Goal: Task Accomplishment & Management: Use online tool/utility

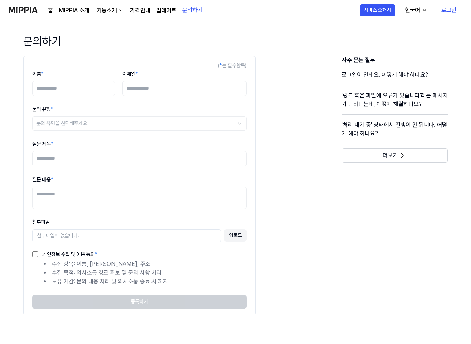
click at [23, 9] on img at bounding box center [23, 10] width 29 height 20
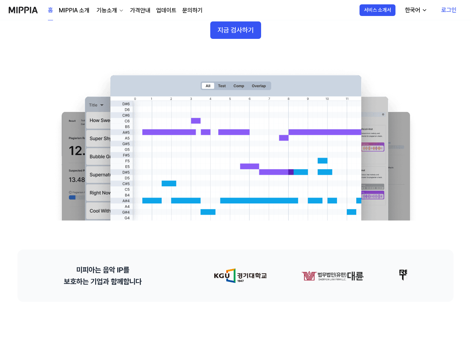
scroll to position [145, 0]
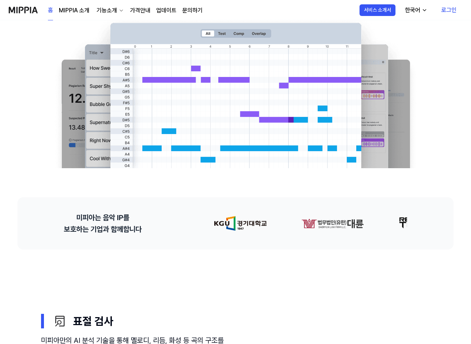
click at [450, 12] on link "로그인" at bounding box center [449, 10] width 27 height 20
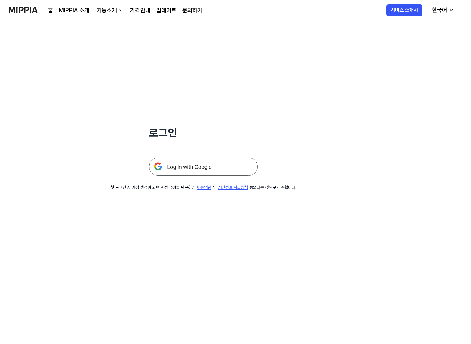
click at [206, 172] on img at bounding box center [203, 167] width 109 height 18
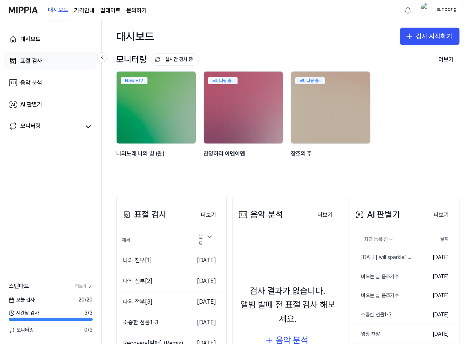
click at [27, 60] on div "표절 검사" at bounding box center [31, 61] width 22 height 9
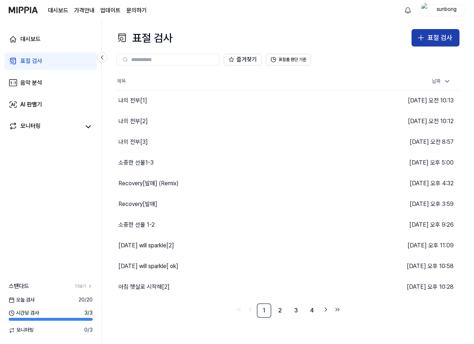
click at [421, 32] on button "표절 검사" at bounding box center [436, 37] width 48 height 17
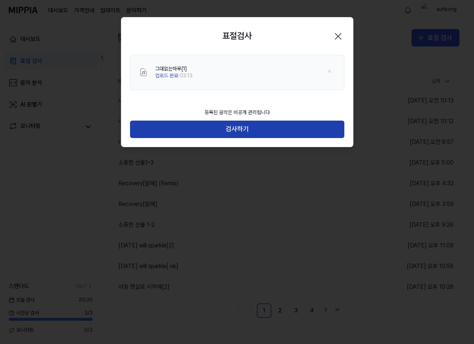
click at [232, 129] on button "검사하기" at bounding box center [237, 129] width 214 height 17
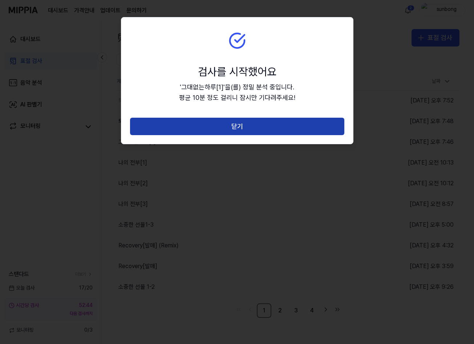
click at [231, 121] on button "닫기" at bounding box center [237, 126] width 214 height 17
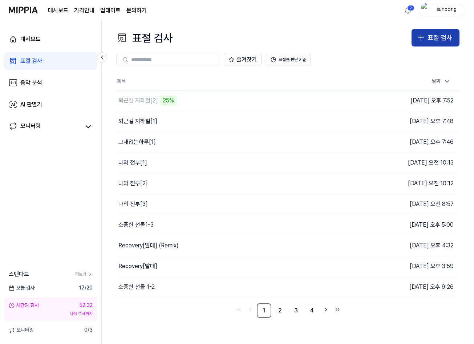
click at [429, 40] on div "표절 검사" at bounding box center [440, 38] width 25 height 11
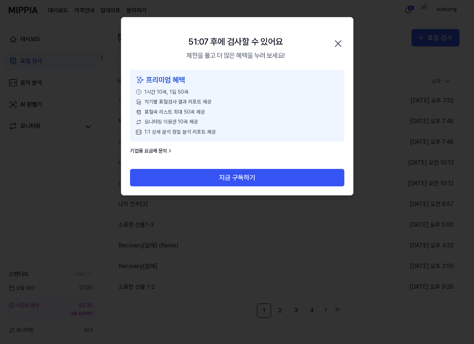
click at [337, 42] on icon "button" at bounding box center [339, 44] width 6 height 6
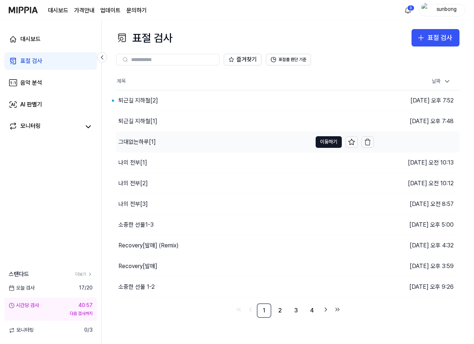
click at [146, 141] on div "그대없는하루[1]" at bounding box center [137, 142] width 37 height 9
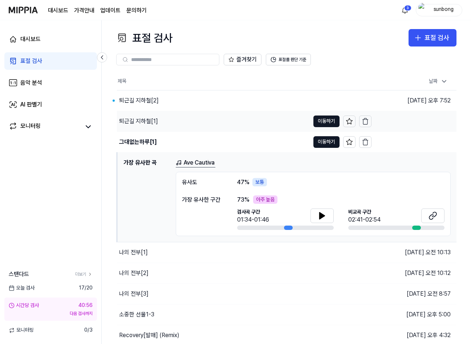
click at [148, 120] on div "퇴근길 지하철[1]" at bounding box center [138, 121] width 39 height 9
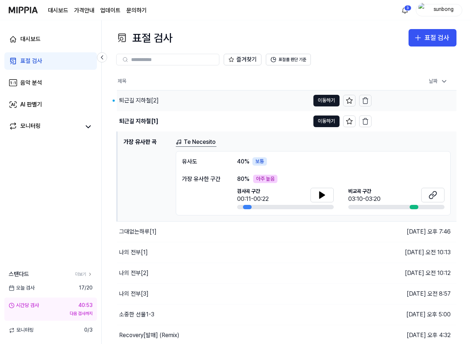
click at [141, 100] on div "퇴근길 지하철[2]" at bounding box center [139, 100] width 40 height 9
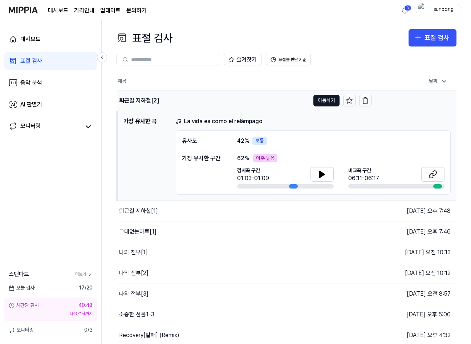
click at [146, 99] on div "퇴근길 지하철[2]" at bounding box center [139, 100] width 40 height 9
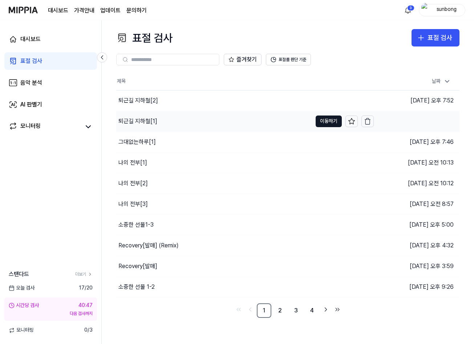
click at [140, 121] on div "퇴근길 지하철[1]" at bounding box center [138, 121] width 39 height 9
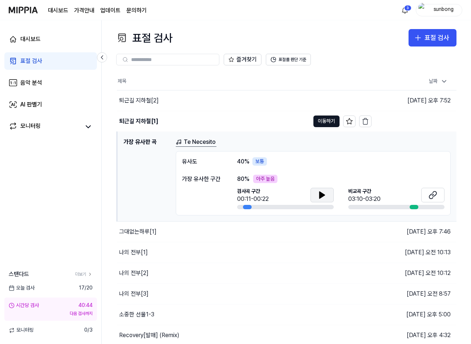
click at [324, 196] on icon at bounding box center [322, 195] width 5 height 7
click at [325, 194] on icon at bounding box center [322, 195] width 9 height 9
click at [431, 194] on icon at bounding box center [433, 195] width 9 height 9
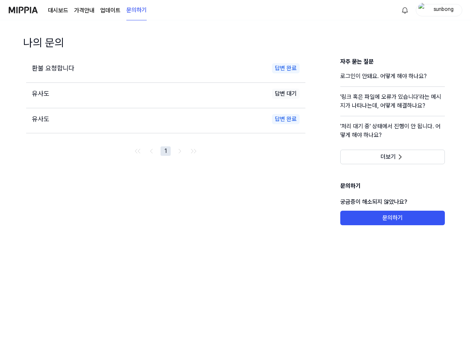
click at [57, 9] on link "대시보드" at bounding box center [58, 10] width 20 height 9
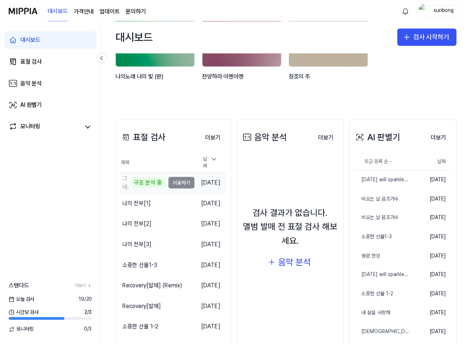
scroll to position [109, 0]
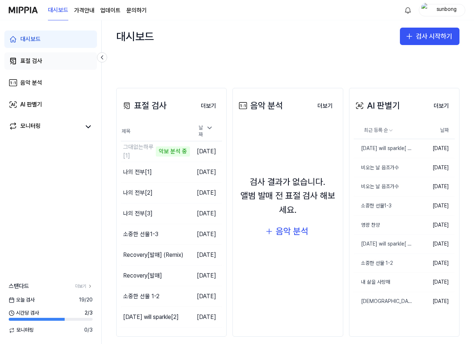
click at [21, 61] on div "표절 검사" at bounding box center [31, 61] width 22 height 9
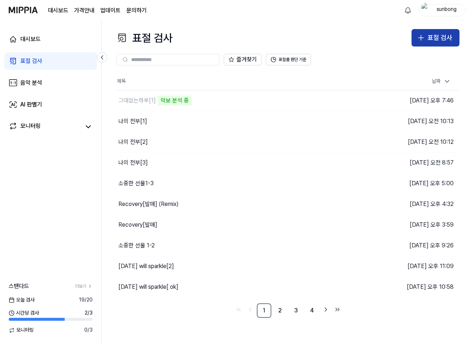
click at [431, 42] on div "표절 검사" at bounding box center [440, 38] width 25 height 11
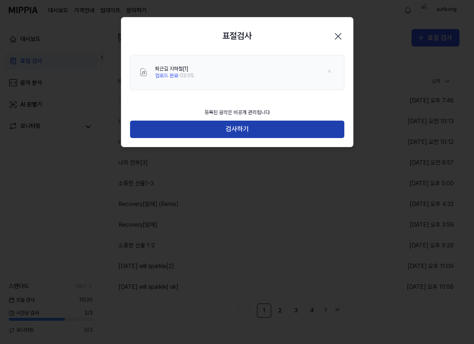
click at [229, 125] on button "검사하기" at bounding box center [237, 129] width 214 height 17
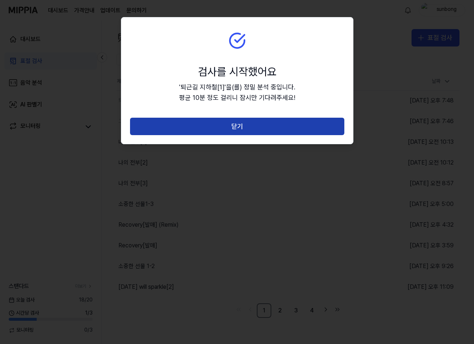
click at [257, 129] on button "닫기" at bounding box center [237, 126] width 214 height 17
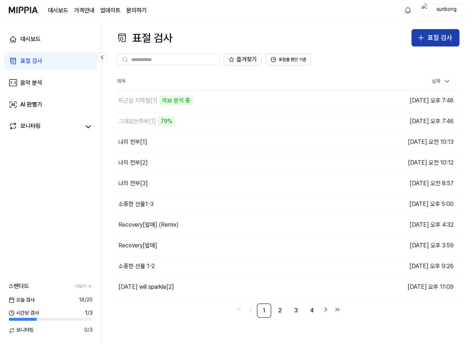
click at [440, 38] on div "표절 검사" at bounding box center [440, 38] width 25 height 11
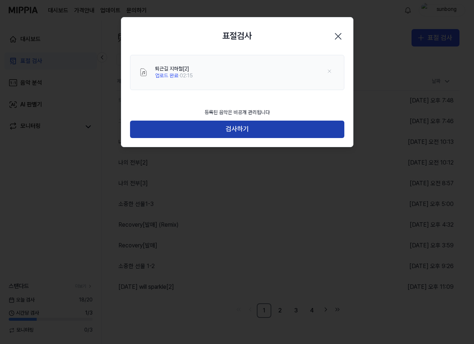
click at [235, 130] on button "검사하기" at bounding box center [237, 129] width 214 height 17
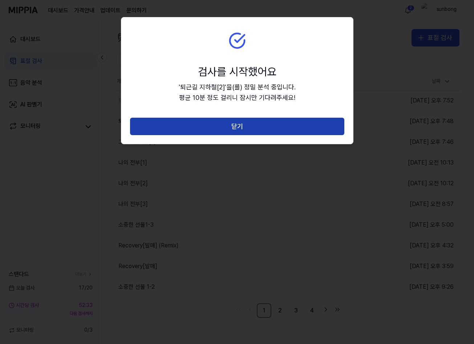
click at [234, 124] on button "닫기" at bounding box center [237, 126] width 214 height 17
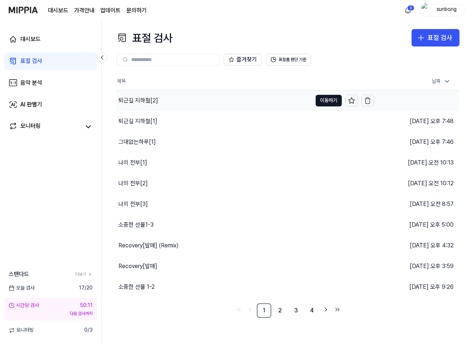
click at [147, 100] on div "퇴근길 지하철[2]" at bounding box center [139, 100] width 40 height 9
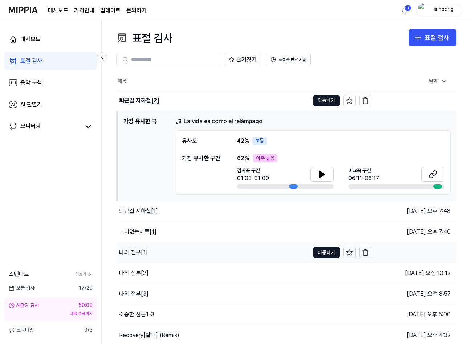
click at [146, 212] on div "퇴근길 지하철[1]" at bounding box center [138, 211] width 39 height 9
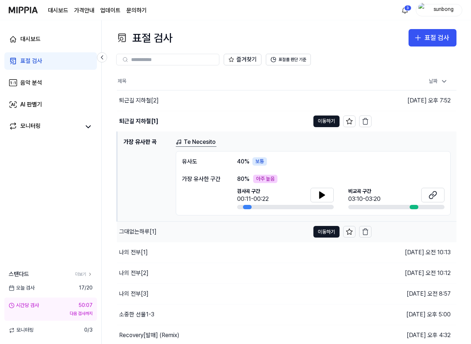
click at [145, 231] on div "그대없는하루[1]" at bounding box center [137, 232] width 37 height 9
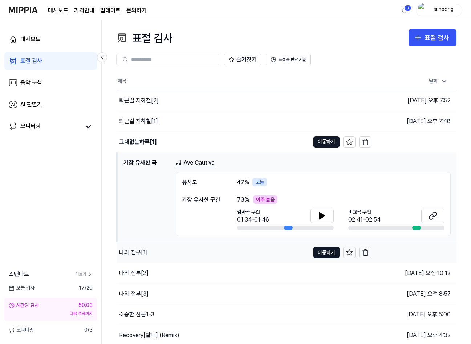
click at [138, 250] on div "나의 전부[1]" at bounding box center [133, 252] width 29 height 9
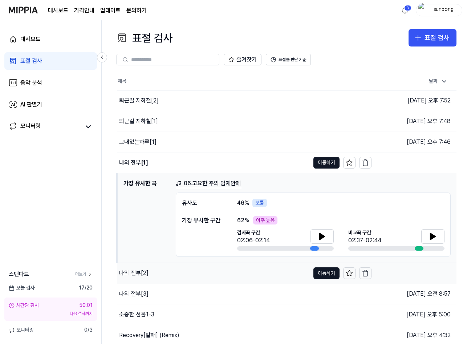
click at [140, 272] on div "나의 전부[2]" at bounding box center [133, 273] width 29 height 9
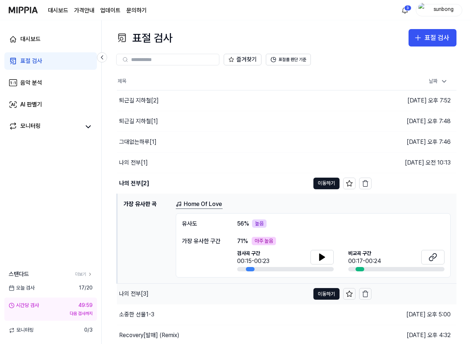
click at [140, 294] on div "나의 전부[3]" at bounding box center [133, 294] width 29 height 9
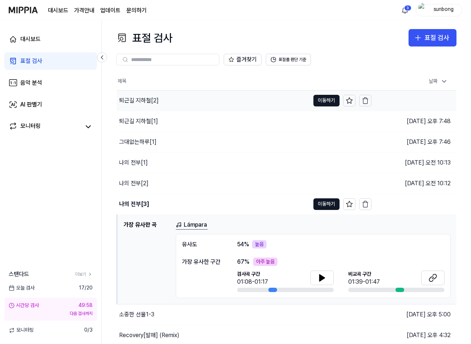
click at [144, 98] on div "퇴근길 지하철[2]" at bounding box center [139, 100] width 40 height 9
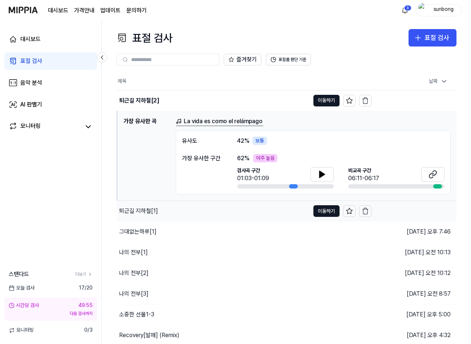
click at [148, 212] on div "퇴근길 지하철[1]" at bounding box center [138, 211] width 39 height 9
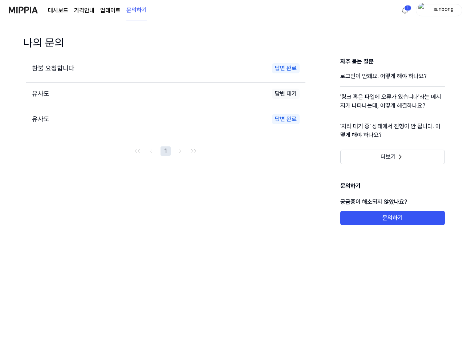
click at [61, 11] on link "대시보드" at bounding box center [58, 10] width 20 height 9
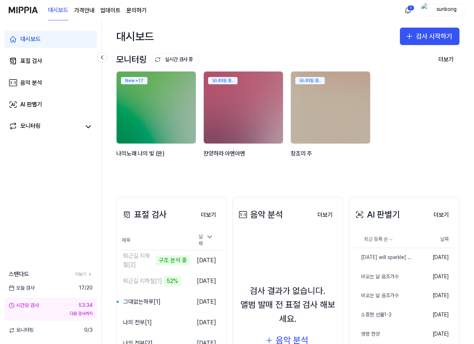
click at [83, 11] on 버튼 "가격안내" at bounding box center [84, 10] width 20 height 9
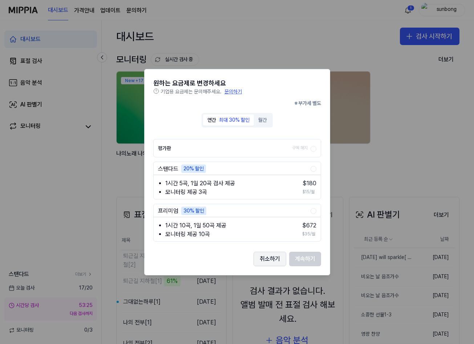
click at [281, 262] on button "취소하기" at bounding box center [270, 259] width 33 height 15
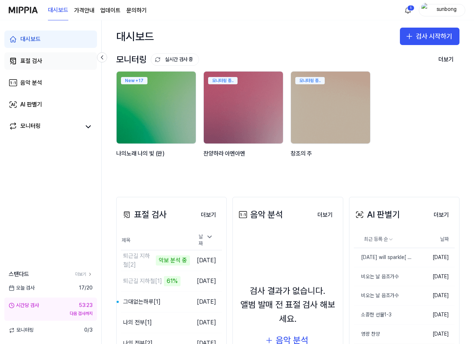
click at [34, 61] on div "표절 검사" at bounding box center [31, 61] width 22 height 9
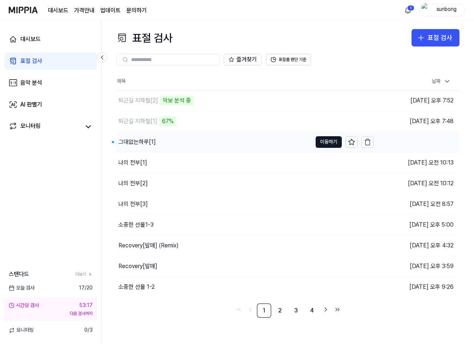
click at [138, 141] on div "그대없는하루[1]" at bounding box center [137, 142] width 37 height 9
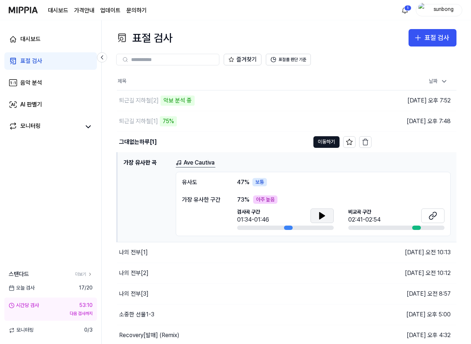
click at [322, 214] on icon at bounding box center [322, 216] width 5 height 7
click at [154, 121] on div "퇴근길 지하철[1]" at bounding box center [138, 121] width 39 height 9
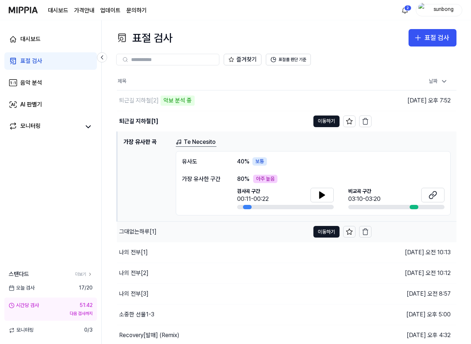
click at [142, 233] on div "그대없는하루[1]" at bounding box center [137, 232] width 37 height 9
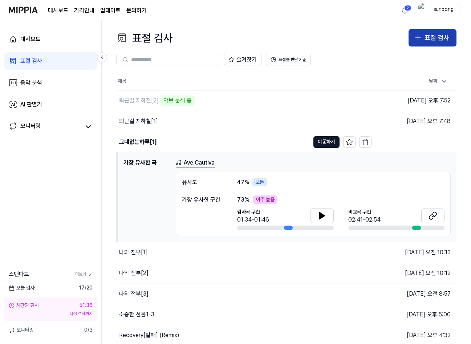
click at [430, 36] on div "표절 검사" at bounding box center [437, 38] width 25 height 11
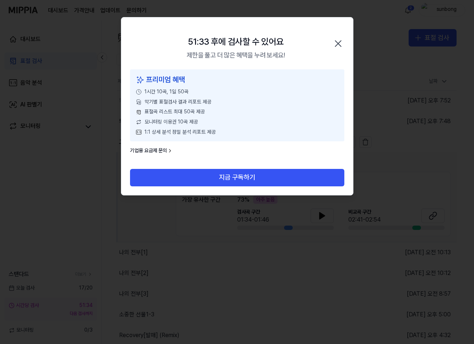
click at [340, 43] on icon "button" at bounding box center [339, 44] width 6 height 6
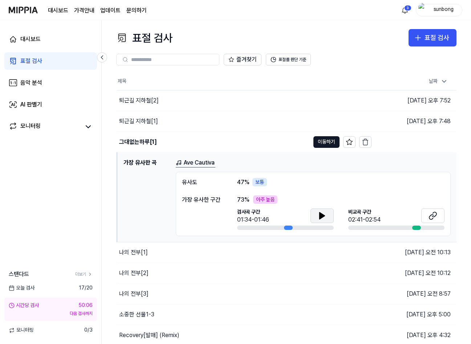
click at [322, 217] on icon at bounding box center [322, 216] width 5 height 7
click at [149, 123] on div "퇴근길 지하철[1]" at bounding box center [138, 121] width 39 height 9
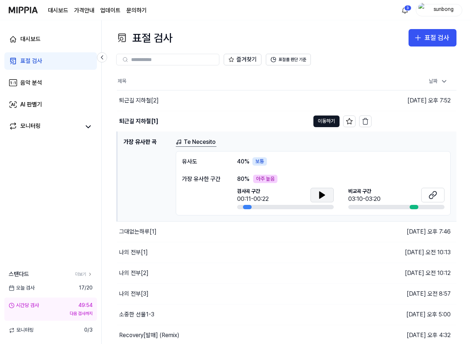
click at [324, 193] on icon at bounding box center [322, 195] width 9 height 9
click at [324, 194] on icon at bounding box center [323, 195] width 1 height 6
